Goal: Navigation & Orientation: Find specific page/section

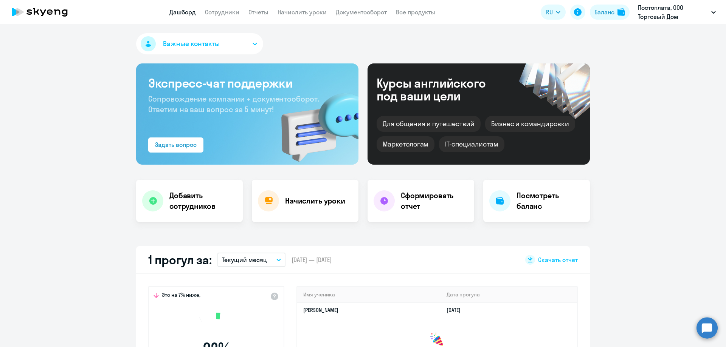
scroll to position [265, 0]
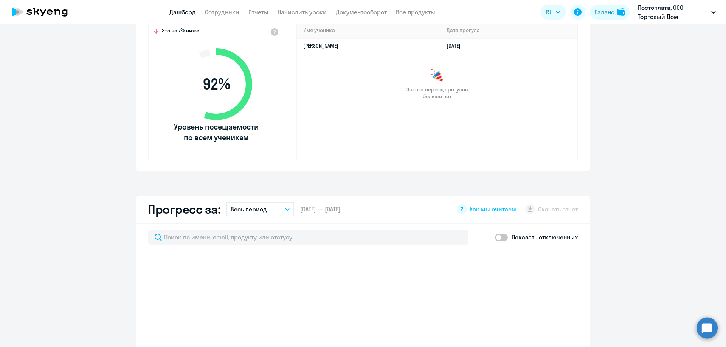
select select "30"
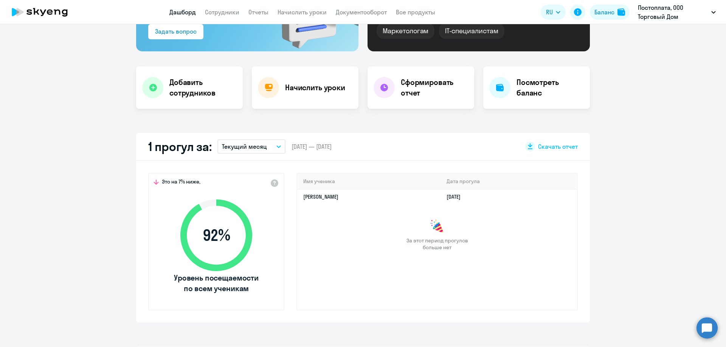
scroll to position [0, 0]
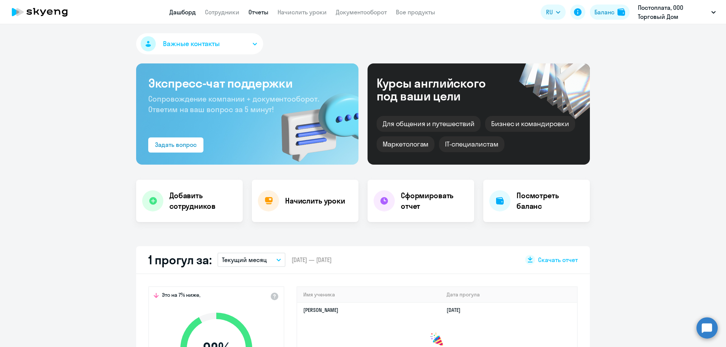
click at [255, 15] on link "Отчеты" at bounding box center [258, 12] width 20 height 8
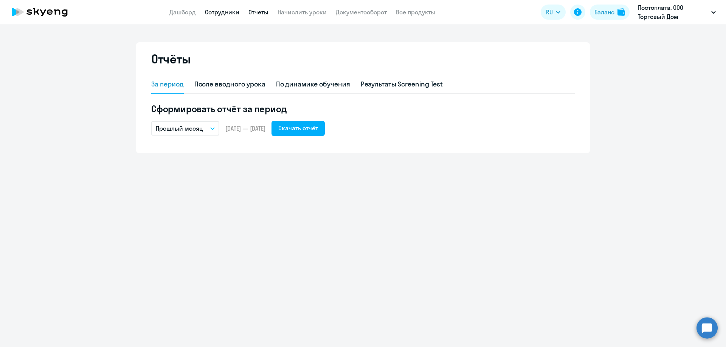
click at [222, 14] on link "Сотрудники" at bounding box center [222, 12] width 34 height 8
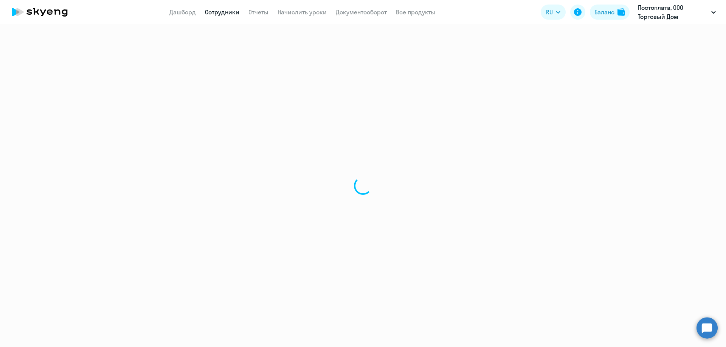
select select "30"
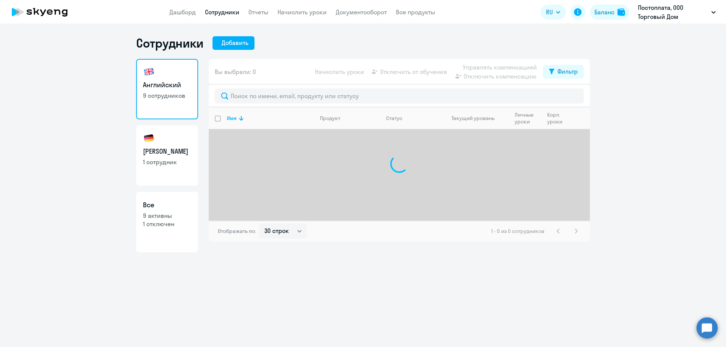
click at [168, 16] on app-header "Дашборд Сотрудники Отчеты Начислить уроки Документооборот Все продукты Дашборд …" at bounding box center [363, 12] width 726 height 24
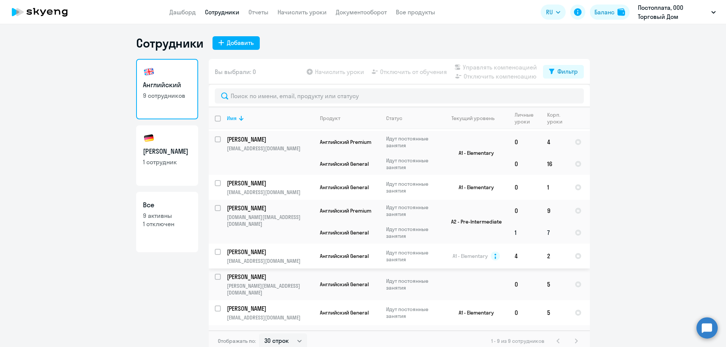
scroll to position [61, 0]
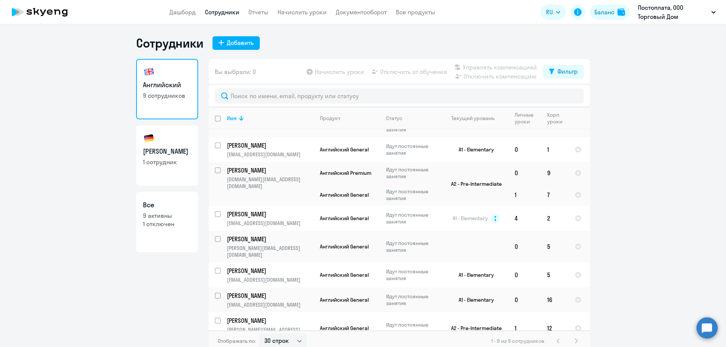
click at [147, 175] on link "Немецкий 1 сотрудник" at bounding box center [167, 155] width 62 height 60
select select "30"
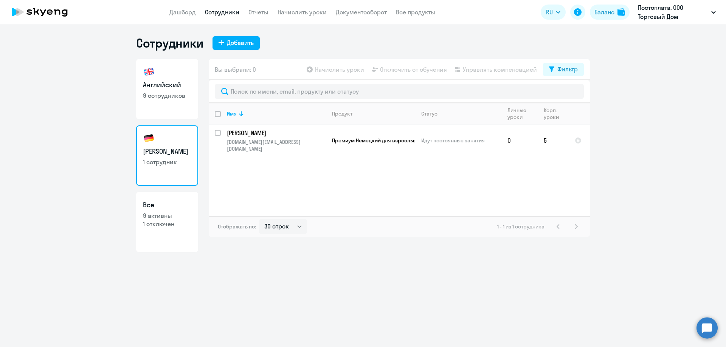
click at [163, 209] on h3 "Все" at bounding box center [167, 205] width 48 height 10
select select "30"
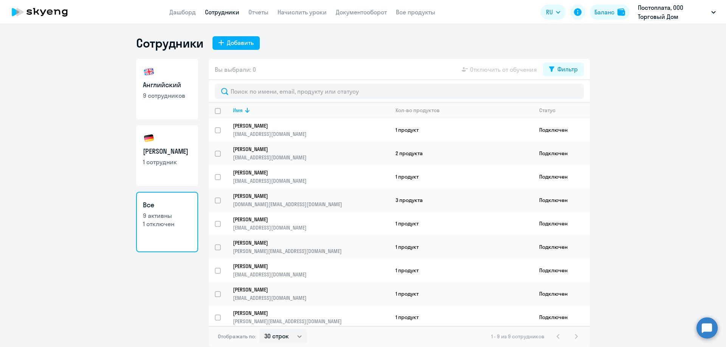
click at [169, 145] on link "Немецкий 1 сотрудник" at bounding box center [167, 155] width 62 height 60
select select "30"
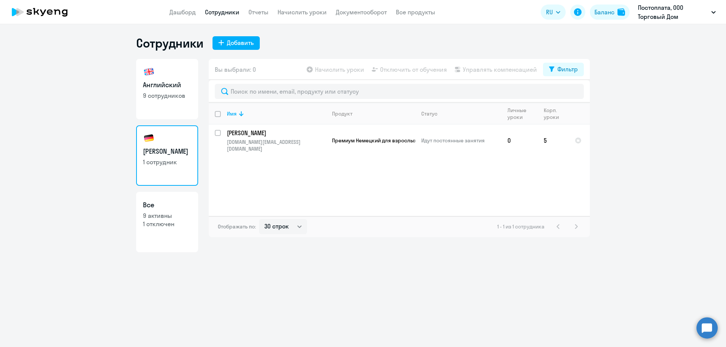
click at [161, 227] on p "1 отключен" at bounding box center [167, 224] width 48 height 8
select select "30"
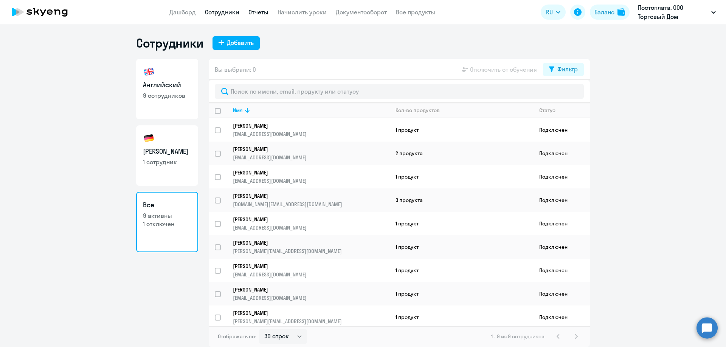
click at [262, 10] on link "Отчеты" at bounding box center [258, 12] width 20 height 8
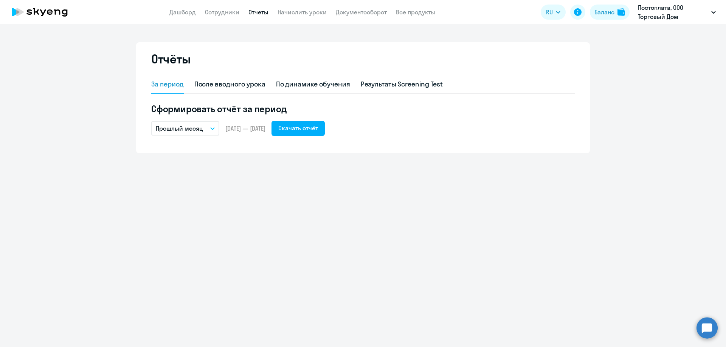
click at [205, 7] on app-header "Дашборд Сотрудники Отчеты Начислить уроки Документооборот Все продукты Дашборд …" at bounding box center [363, 12] width 726 height 24
click at [207, 10] on link "Сотрудники" at bounding box center [222, 12] width 34 height 8
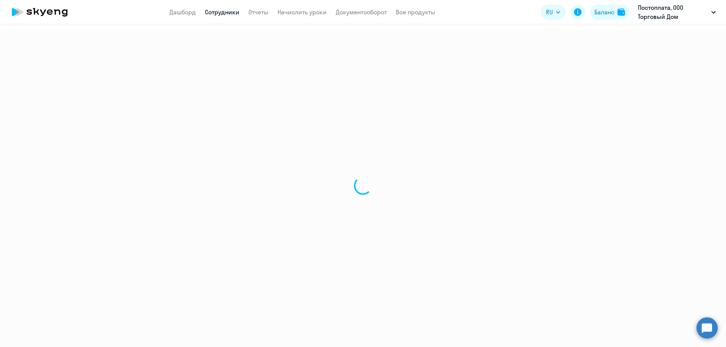
select select "30"
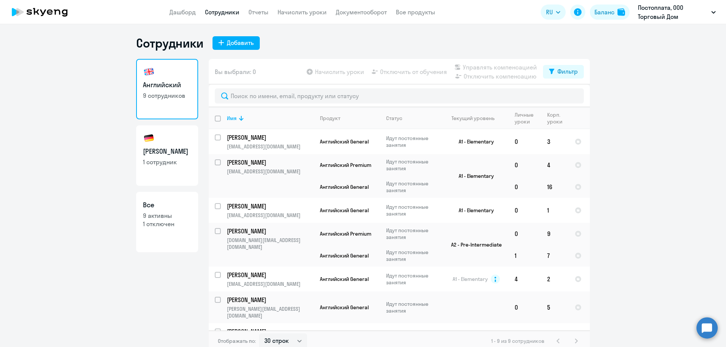
click at [178, 223] on p "1 отключен" at bounding box center [167, 224] width 48 height 8
select select "30"
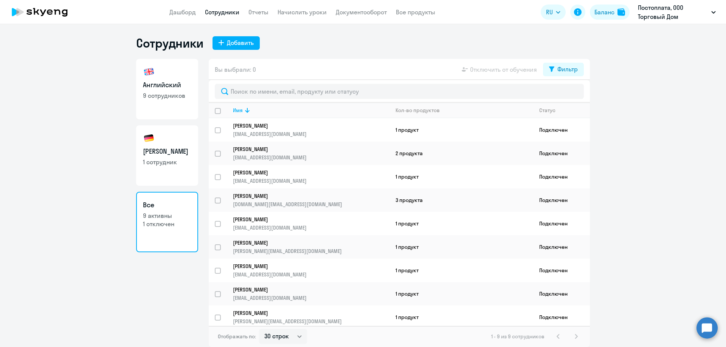
click at [150, 91] on p "9 сотрудников" at bounding box center [167, 95] width 48 height 8
select select "30"
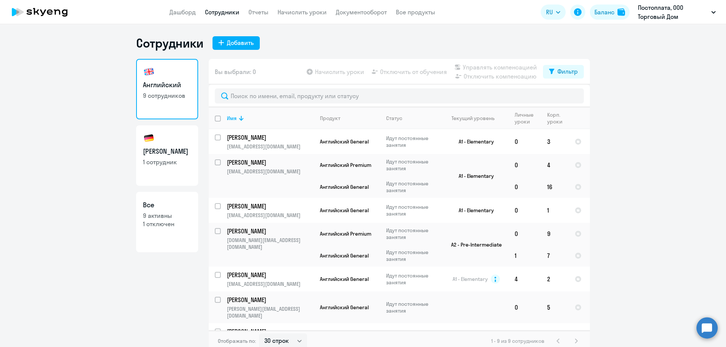
click at [174, 22] on app-header "Дашборд Сотрудники Отчеты Начислить уроки Документооборот Все продукты Дашборд …" at bounding box center [363, 12] width 726 height 24
click at [178, 18] on app-header "Дашборд Сотрудники Отчеты Начислить уроки Документооборот Все продукты Дашборд …" at bounding box center [363, 12] width 726 height 24
click at [178, 14] on link "Дашборд" at bounding box center [182, 12] width 26 height 8
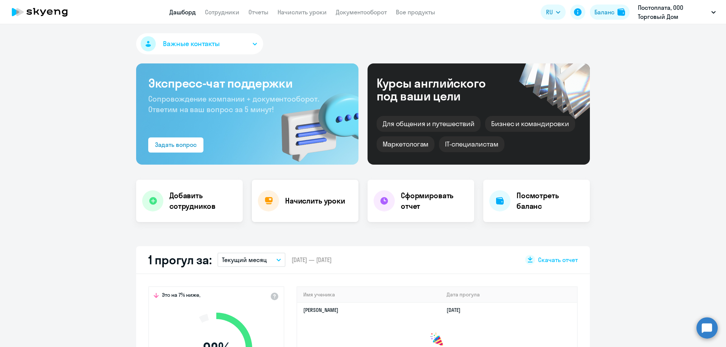
select select "30"
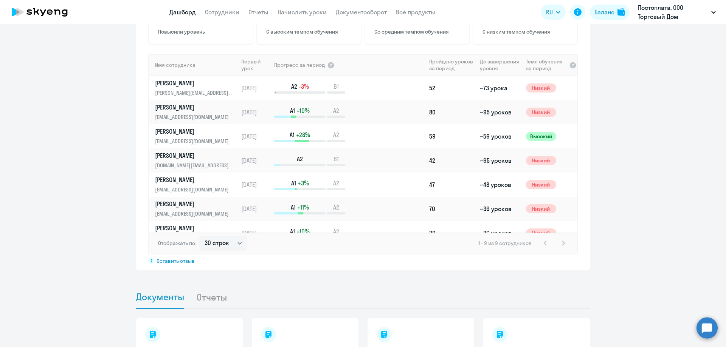
scroll to position [498, 0]
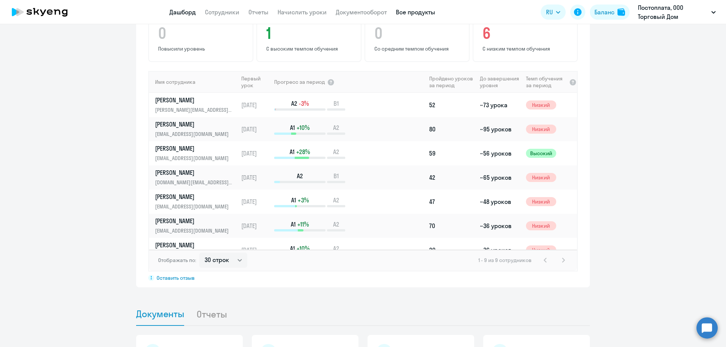
click at [423, 15] on link "Все продукты" at bounding box center [415, 12] width 39 height 8
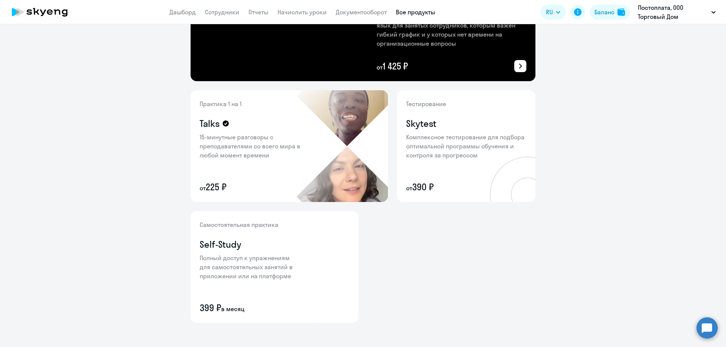
scroll to position [248, 0]
